Goal: Transaction & Acquisition: Purchase product/service

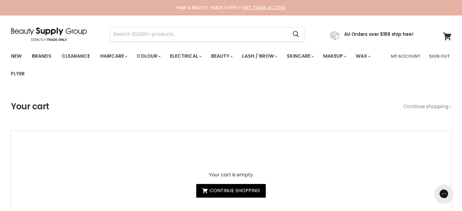
drag, startPoint x: 0, startPoint y: 0, endPoint x: 150, endPoint y: 31, distance: 153.4
paste input "Karena Chen"
type input "Karena Chen"
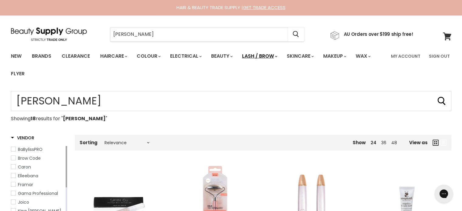
drag, startPoint x: 152, startPoint y: 33, endPoint x: 268, endPoint y: 56, distance: 118.7
click at [104, 43] on section "Menu Karena Chen Cancel" at bounding box center [230, 31] width 455 height 32
paste input "Vagheggi Rehydra [MEDICAL_DATA] Ampoule 10 x 1.5ml Ampoule"
type input "Vagheggi Rehydra [MEDICAL_DATA] Ampoule 10 x 1.5ml Ampoule"
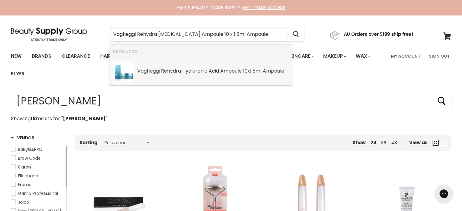
click at [208, 67] on div "Vagheggi Rehydra Hyaluronic Acid Ampoule 10 x 1.5ml Ampoule SKU: 8051093079239 …" at bounding box center [212, 67] width 151 height 13
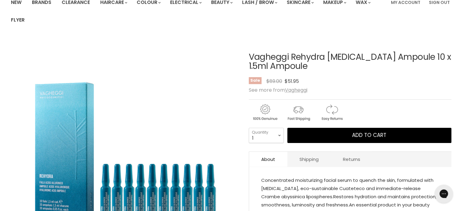
scroll to position [121, 0]
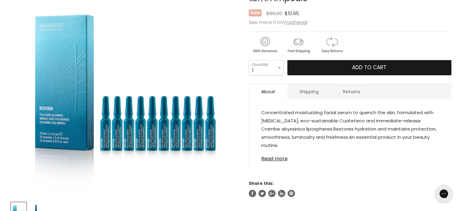
click at [353, 68] on span "Add to cart" at bounding box center [369, 67] width 34 height 7
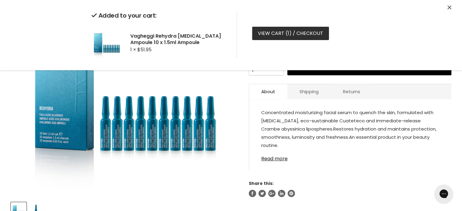
click at [290, 32] on link "View cart ( 1 ) / Checkout" at bounding box center [290, 33] width 77 height 13
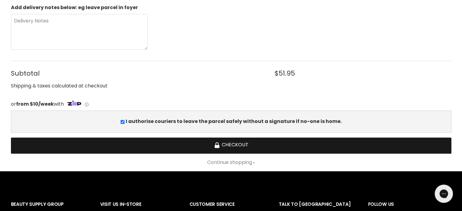
scroll to position [182, 0]
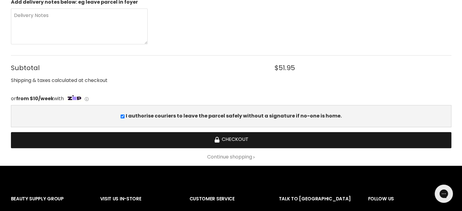
click at [236, 139] on button "Checkout" at bounding box center [231, 140] width 440 height 16
